Goal: Browse casually

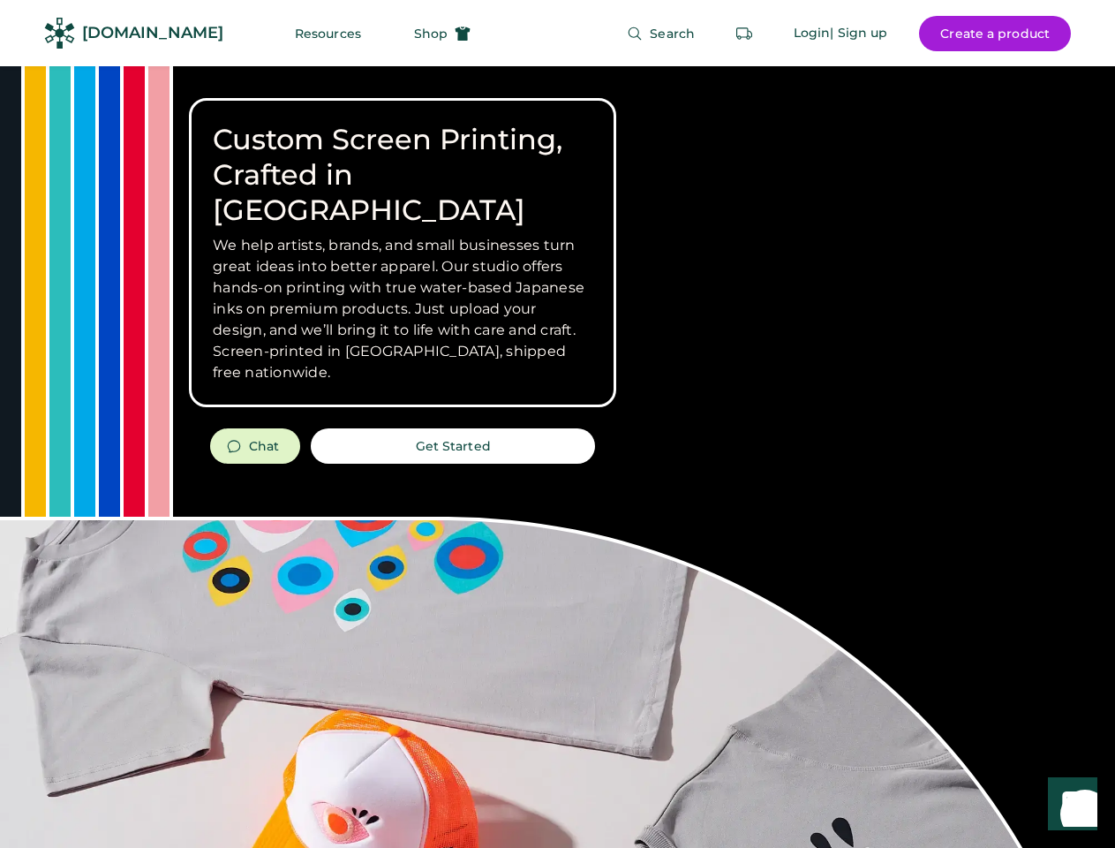
click at [557, 424] on div "Custom Screen Printing, Crafted in [GEOGRAPHIC_DATA] We help artists, brands, a…" at bounding box center [557, 627] width 1115 height 1122
click at [557, 457] on div "Custom Screen Printing, Crafted in [GEOGRAPHIC_DATA] We help artists, brands, a…" at bounding box center [557, 627] width 1115 height 1122
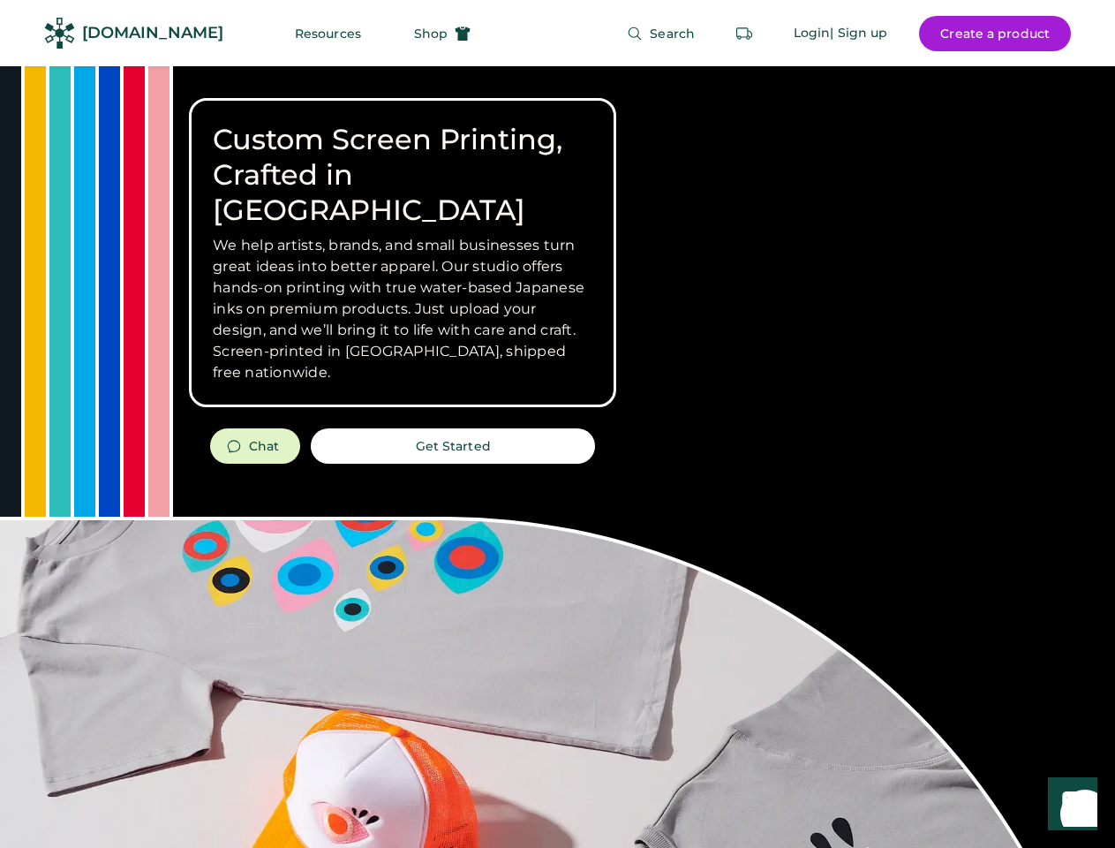
click at [557, 457] on div "Custom Screen Printing, Crafted in [GEOGRAPHIC_DATA] We help artists, brands, a…" at bounding box center [557, 627] width 1115 height 1122
click at [403, 253] on h3 "We help artists, brands, and small businesses turn great ideas into better appa…" at bounding box center [403, 309] width 380 height 148
click at [403, 235] on h3 "We help artists, brands, and small businesses turn great ideas into better appa…" at bounding box center [403, 309] width 380 height 148
click at [403, 157] on h1 "Custom Screen Printing, Crafted in [GEOGRAPHIC_DATA]" at bounding box center [403, 175] width 380 height 106
